Goal: Navigation & Orientation: Find specific page/section

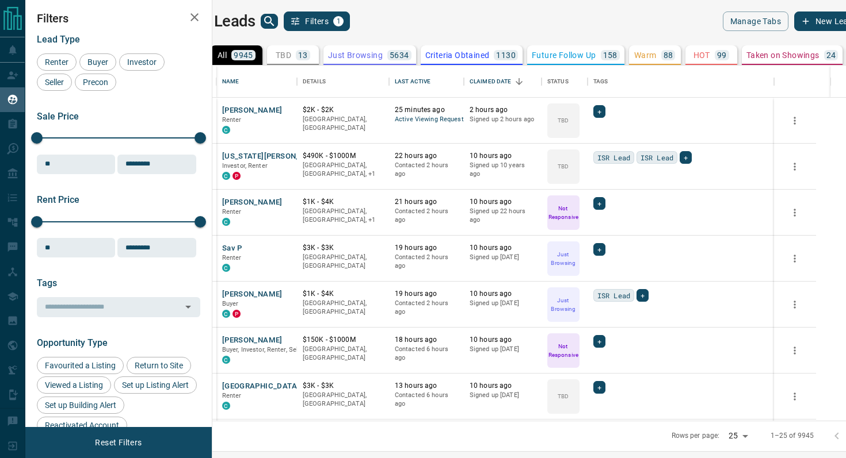
scroll to position [355, 628]
click at [276, 21] on icon "search button" at bounding box center [269, 21] width 14 height 14
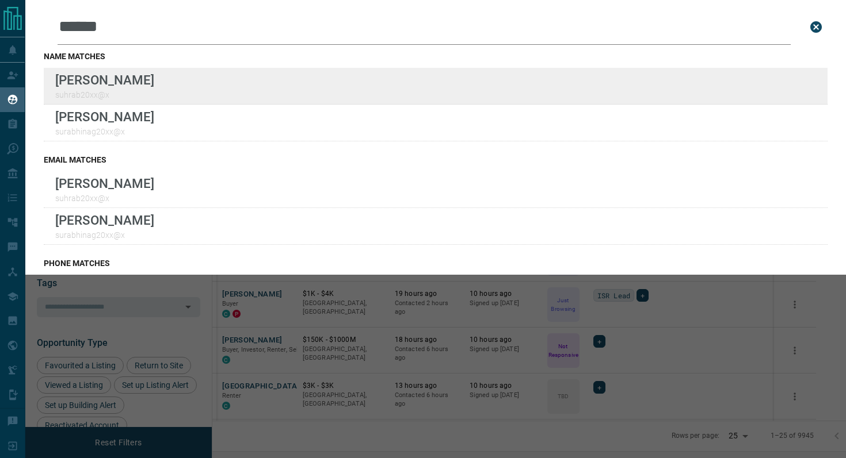
type input "******"
click at [0, 0] on div "Lead Transfers Claim Leads My Leads Tasks Opportunities Deals Campaigns Automat…" at bounding box center [423, 222] width 846 height 444
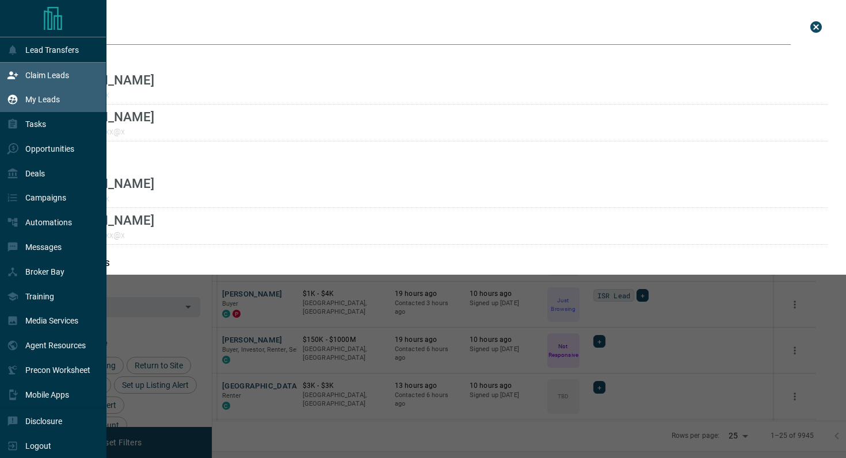
click at [77, 72] on div "Claim Leads" at bounding box center [53, 75] width 106 height 25
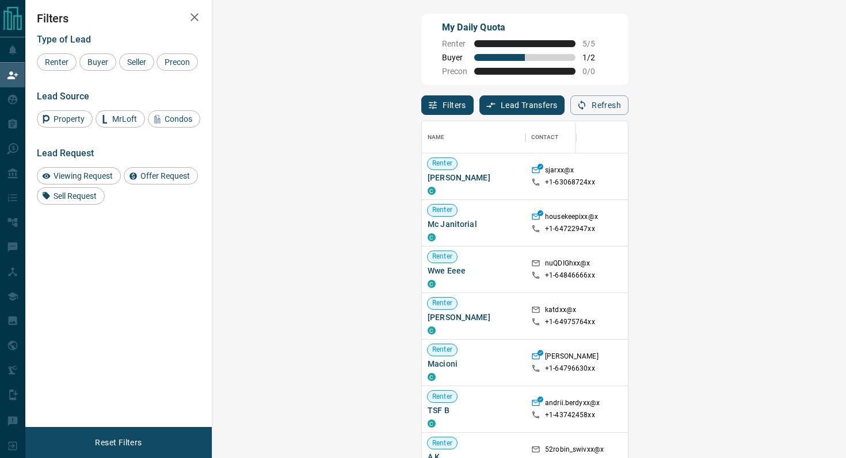
scroll to position [348, 609]
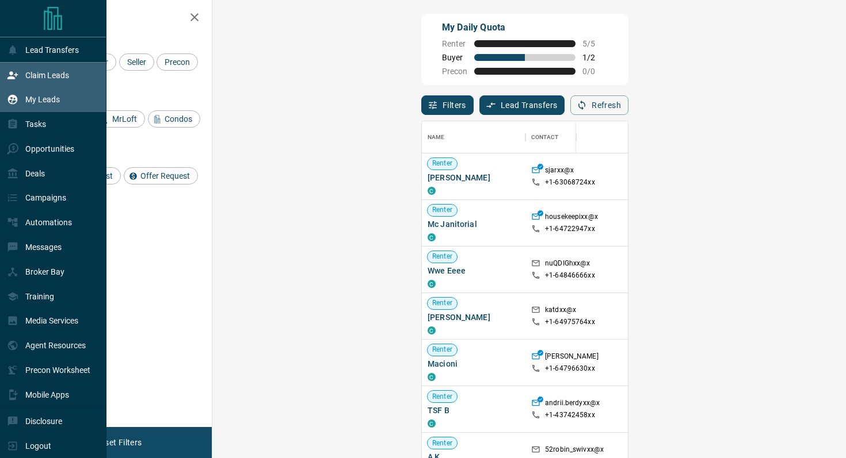
click at [48, 104] on p "My Leads" at bounding box center [42, 99] width 35 height 9
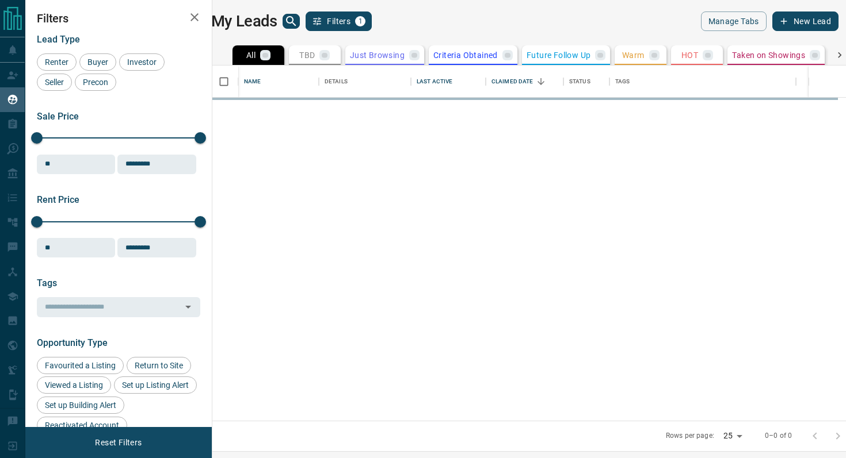
scroll to position [355, 628]
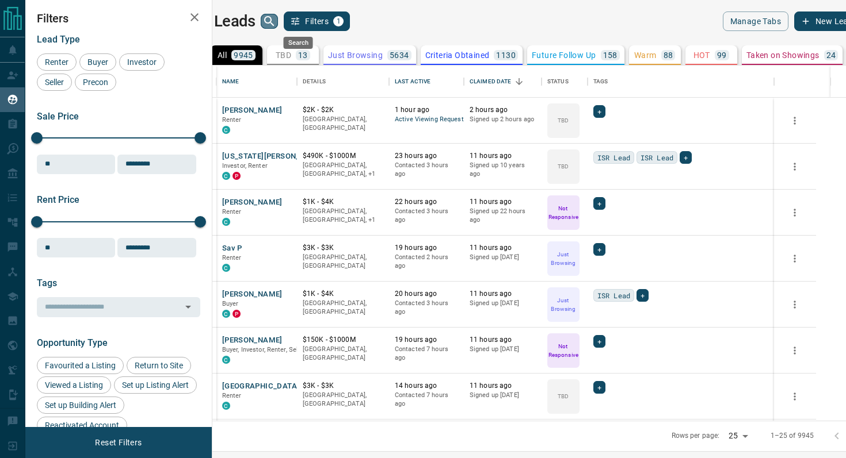
click at [276, 17] on icon "search button" at bounding box center [269, 21] width 14 height 14
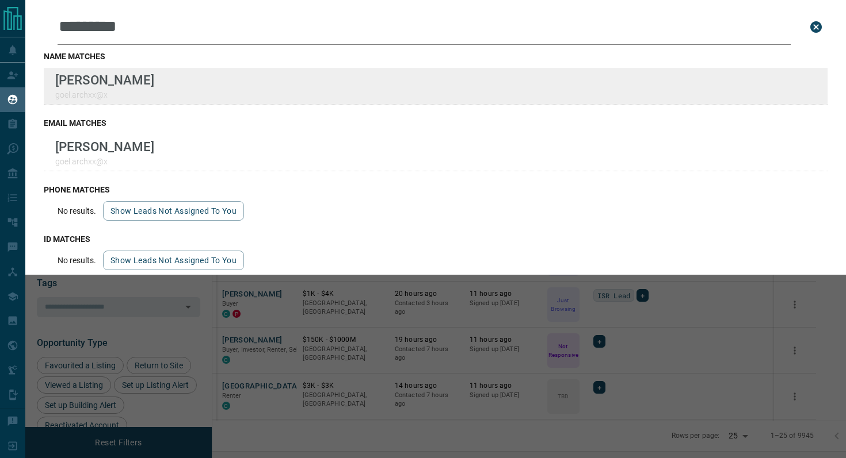
type input "*********"
click at [0, 0] on div "Lead Transfers Claim Leads My Leads Tasks Opportunities Deals Campaigns Automat…" at bounding box center [423, 222] width 846 height 444
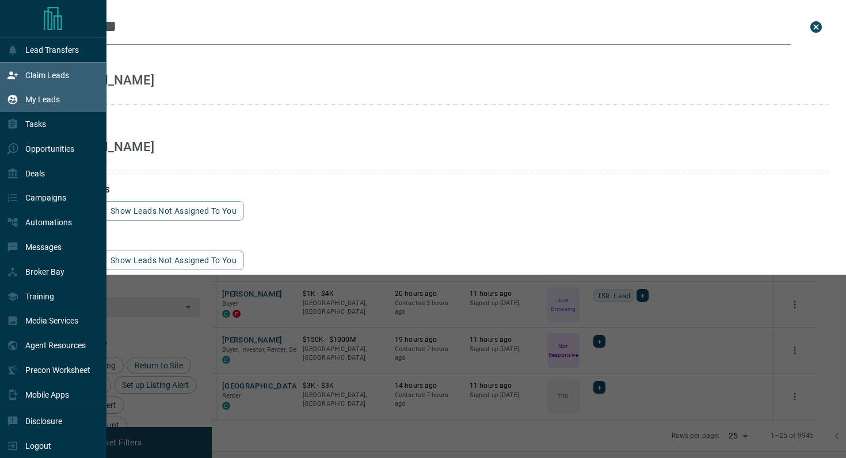
click at [82, 67] on div "Claim Leads" at bounding box center [53, 75] width 106 height 25
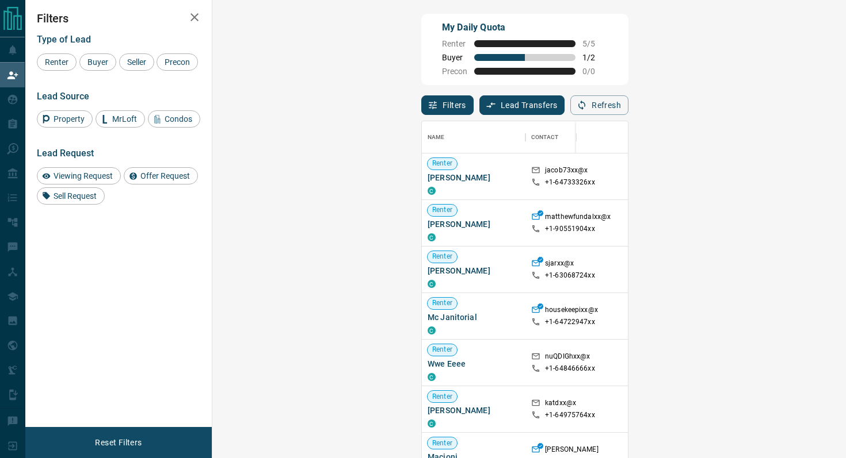
scroll to position [348, 609]
